Goal: Task Accomplishment & Management: Manage account settings

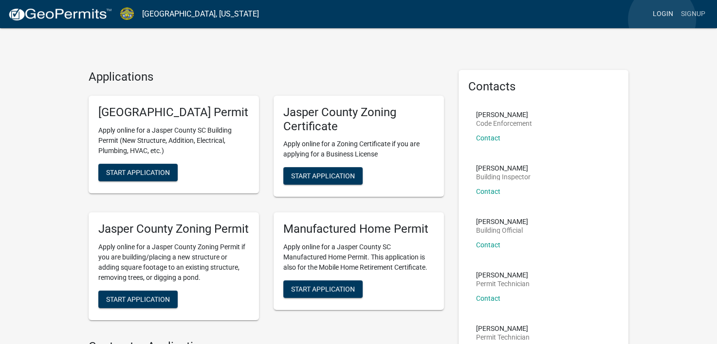
click at [662, 19] on link "Login" at bounding box center [663, 14] width 28 height 18
click at [667, 13] on link "Login" at bounding box center [663, 14] width 28 height 18
